Goal: Task Accomplishment & Management: Complete application form

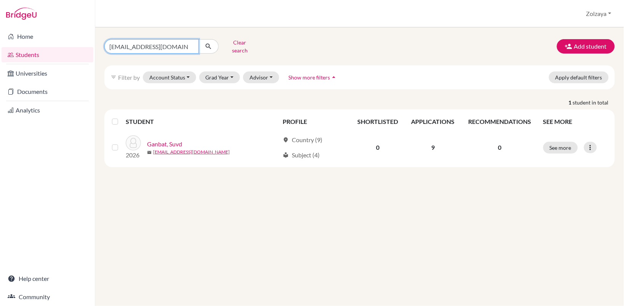
click at [189, 43] on input "[EMAIL_ADDRESS][DOMAIN_NAME]" at bounding box center [151, 46] width 94 height 14
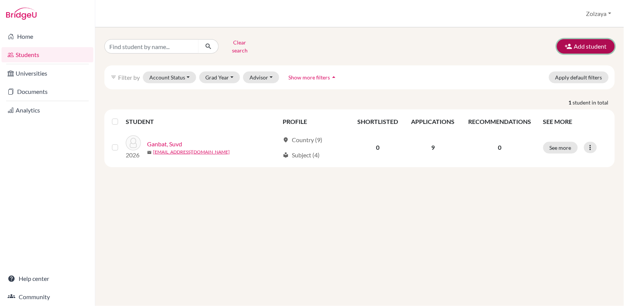
click at [576, 48] on button "Add student" at bounding box center [586, 46] width 58 height 14
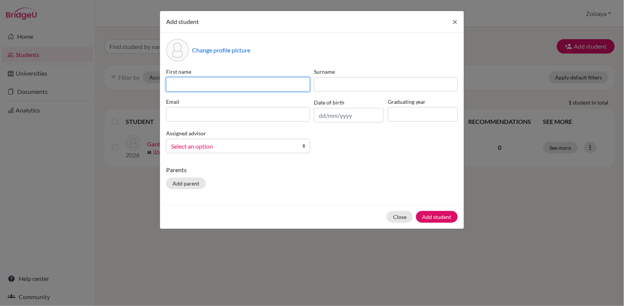
click at [246, 84] on input at bounding box center [238, 84] width 144 height 14
click at [204, 82] on input at bounding box center [238, 84] width 144 height 14
type input "Erkhsaran"
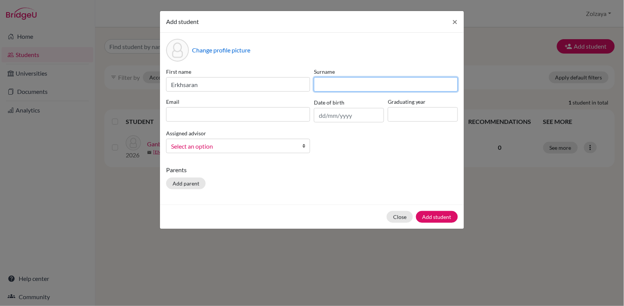
click at [338, 84] on input at bounding box center [386, 84] width 144 height 14
type input "Adiyabat"
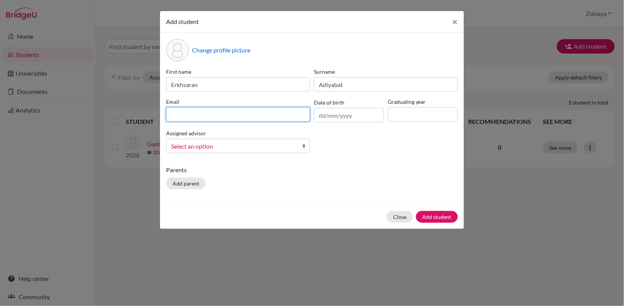
click at [291, 114] on input at bounding box center [238, 114] width 144 height 14
type input "[EMAIL_ADDRESS][DOMAIN_NAME]"
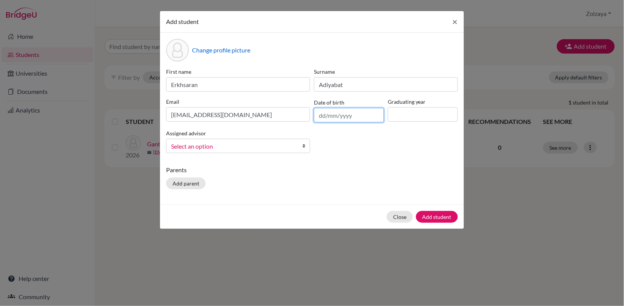
click at [335, 116] on input "text" at bounding box center [349, 115] width 70 height 14
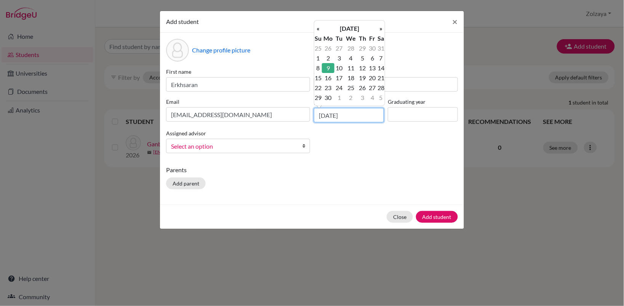
click at [322, 115] on input "[DATE]" at bounding box center [349, 115] width 70 height 14
click at [333, 117] on input "[DATE]" at bounding box center [349, 115] width 70 height 14
type input "[DATE]"
click at [305, 148] on b at bounding box center [306, 146] width 8 height 14
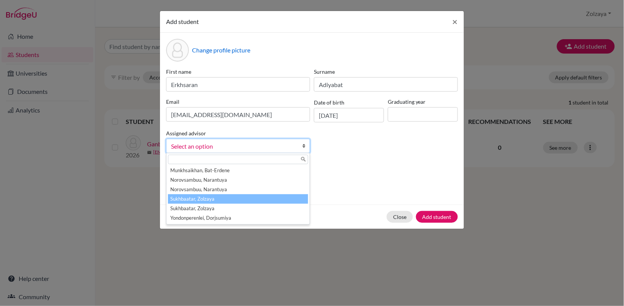
click at [266, 198] on li "Sukhbaatar, Zolzaya" at bounding box center [238, 200] width 140 height 10
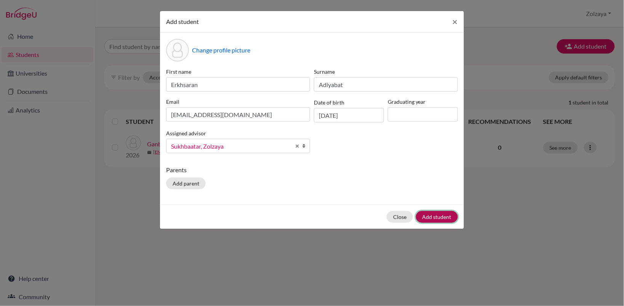
click at [426, 220] on button "Add student" at bounding box center [437, 217] width 42 height 12
click at [414, 115] on input at bounding box center [423, 114] width 70 height 14
type input "2026"
click at [438, 214] on button "Add student" at bounding box center [437, 217] width 42 height 12
